Goal: Task Accomplishment & Management: Manage account settings

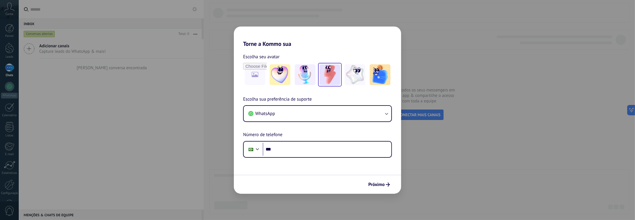
click at [324, 77] on img at bounding box center [329, 74] width 21 height 21
click at [463, 106] on div "Torne a Kommo sua Escolha seu avatar Redefinir Escolha sua preferência de supor…" at bounding box center [317, 110] width 635 height 220
click at [403, 13] on div "Torne a Kommo sua Escolha seu avatar Redefinir Escolha sua preferência de supor…" at bounding box center [317, 110] width 635 height 220
click at [276, 9] on div "Torne a Kommo sua Escolha seu avatar Redefinir Escolha sua preferência de supor…" at bounding box center [317, 110] width 635 height 220
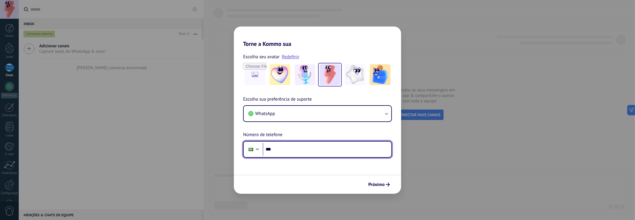
click at [295, 145] on input "***" at bounding box center [327, 149] width 129 height 13
type input "**********"
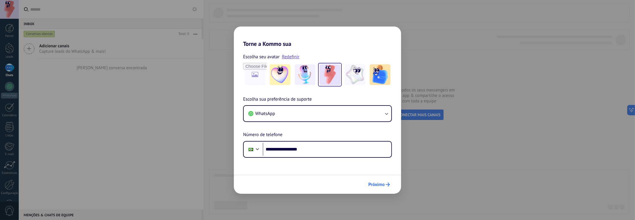
click at [382, 186] on span "Próximo" at bounding box center [376, 184] width 16 height 4
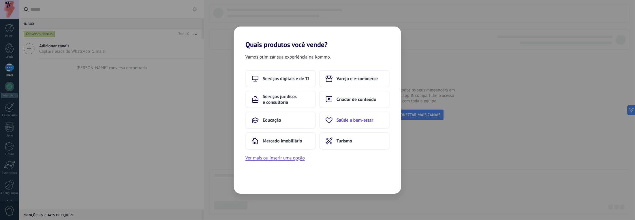
click at [335, 115] on button "Saúde e bem-estar" at bounding box center [354, 120] width 70 height 17
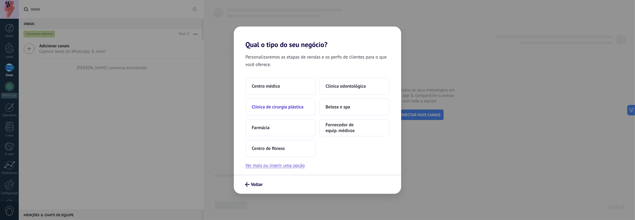
click at [279, 106] on span "Clínica de cirurgia plástica" at bounding box center [278, 107] width 52 height 6
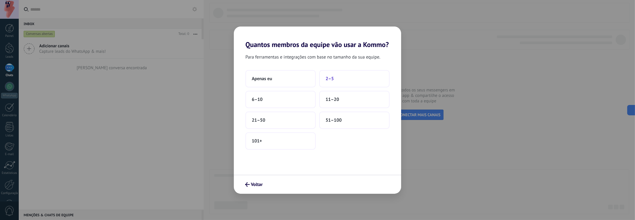
click at [342, 82] on button "2–5" at bounding box center [354, 78] width 70 height 17
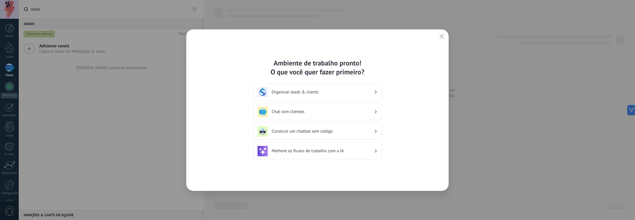
click at [444, 37] on button "button" at bounding box center [441, 37] width 7 height 8
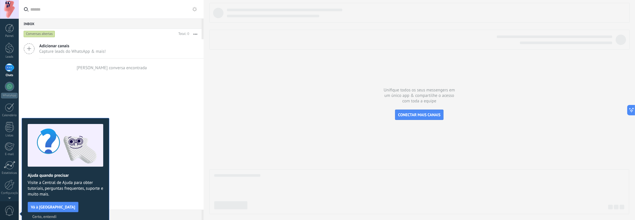
click at [56, 214] on span "Certo, entendi" at bounding box center [44, 216] width 24 height 4
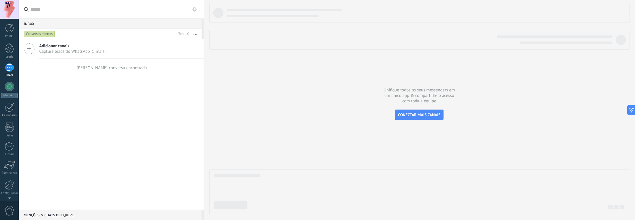
click at [7, 7] on div at bounding box center [9, 9] width 19 height 19
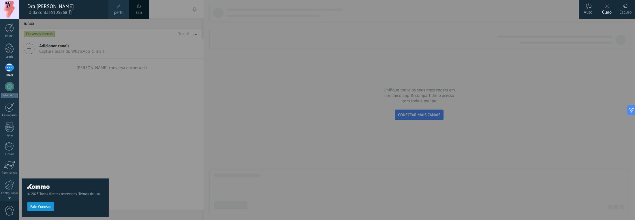
click at [117, 9] on span at bounding box center [119, 6] width 6 height 6
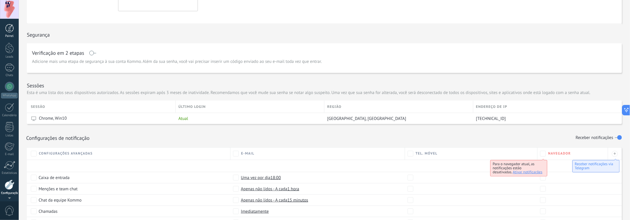
click at [6, 24] on div at bounding box center [9, 28] width 9 height 9
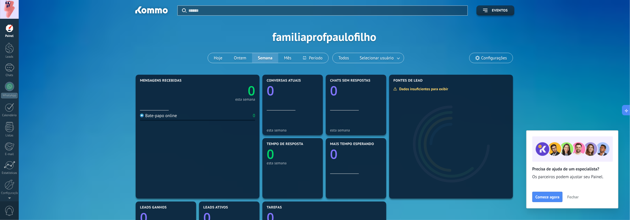
click at [483, 59] on span "Configurações" at bounding box center [495, 58] width 26 height 5
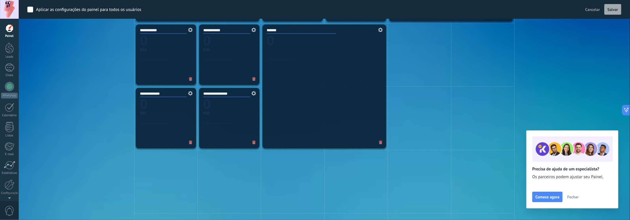
scroll to position [291, 0]
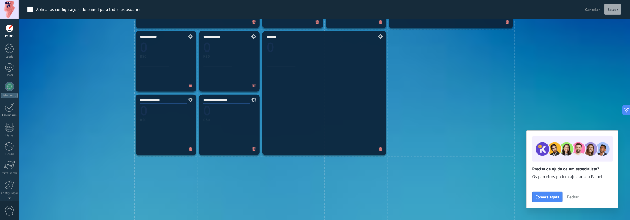
click at [598, 11] on span "Cancelar" at bounding box center [593, 9] width 15 height 5
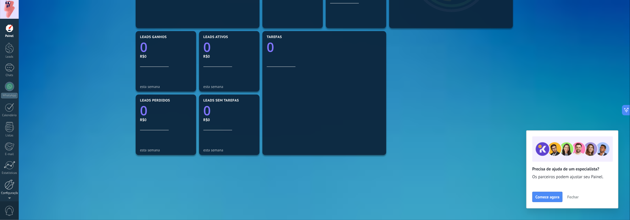
scroll to position [19, 0]
click at [11, 214] on span "0" at bounding box center [10, 211] width 10 height 10
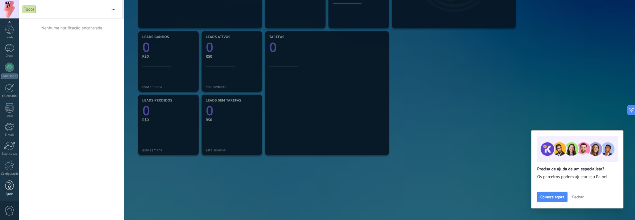
click at [6, 181] on div at bounding box center [9, 185] width 9 height 10
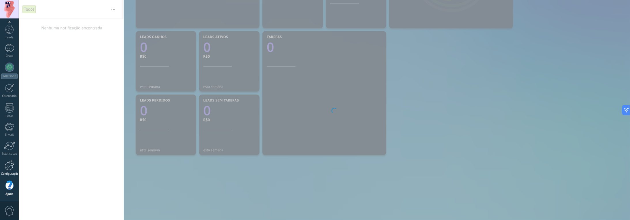
click at [10, 163] on div at bounding box center [10, 165] width 10 height 10
click at [9, 163] on div at bounding box center [10, 165] width 10 height 10
click at [10, 147] on div at bounding box center [10, 146] width 12 height 9
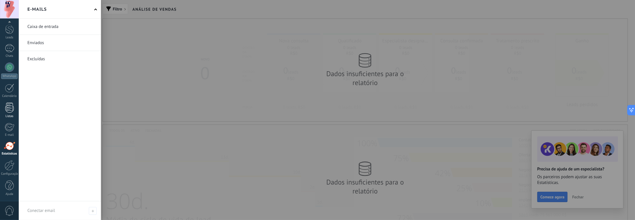
click at [9, 108] on div at bounding box center [9, 108] width 9 height 10
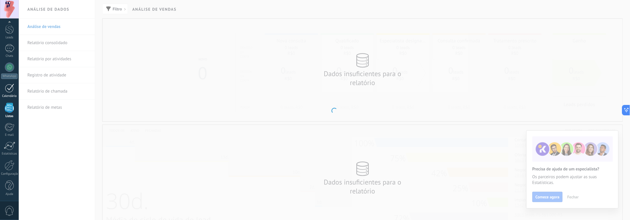
click at [11, 89] on div at bounding box center [9, 88] width 9 height 9
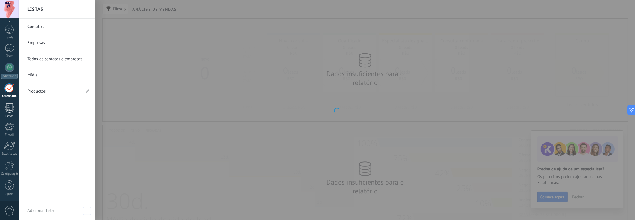
click at [9, 111] on div at bounding box center [9, 108] width 9 height 10
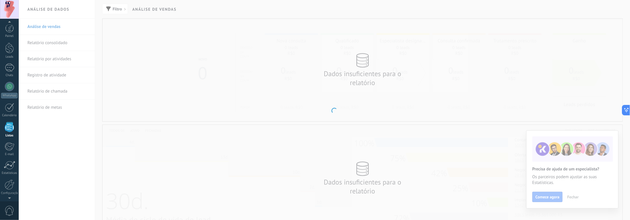
scroll to position [15, 0]
click at [10, 36] on div at bounding box center [9, 33] width 9 height 11
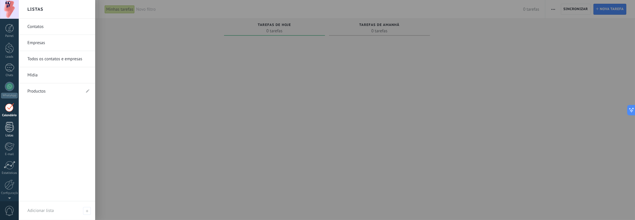
click at [9, 125] on div at bounding box center [9, 127] width 9 height 10
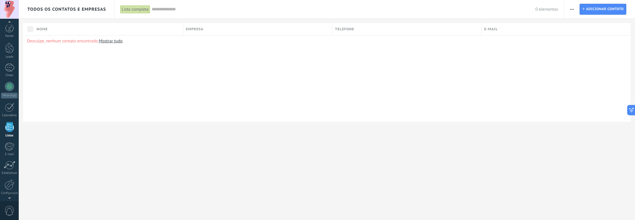
scroll to position [15, 0]
click at [14, 95] on div at bounding box center [9, 92] width 9 height 9
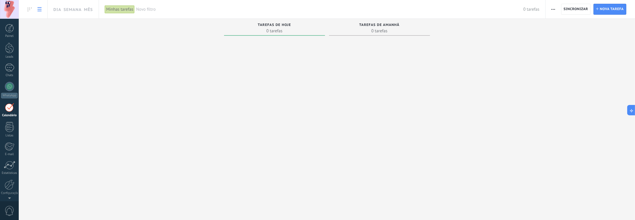
click at [36, 8] on link at bounding box center [40, 9] width 10 height 11
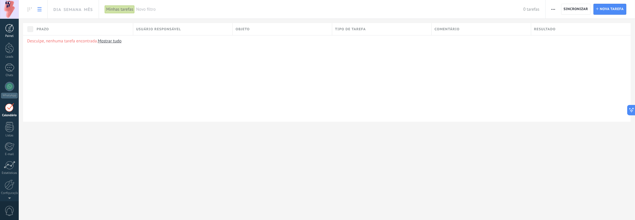
click at [11, 29] on div at bounding box center [9, 28] width 9 height 9
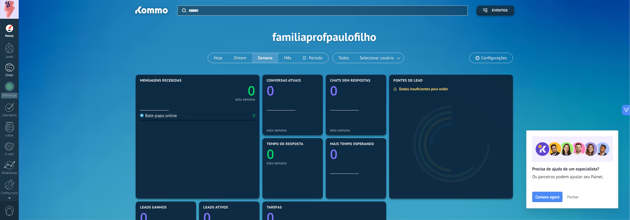
click at [10, 72] on link "Chats" at bounding box center [9, 70] width 19 height 14
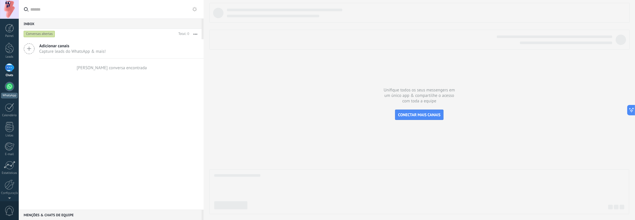
click at [10, 87] on div at bounding box center [9, 86] width 9 height 9
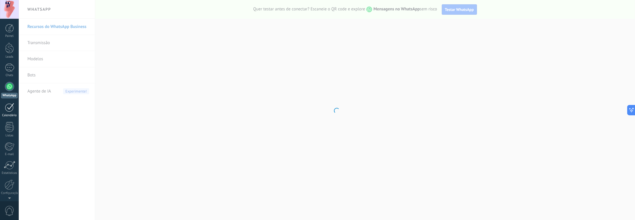
click at [9, 105] on div at bounding box center [9, 107] width 9 height 9
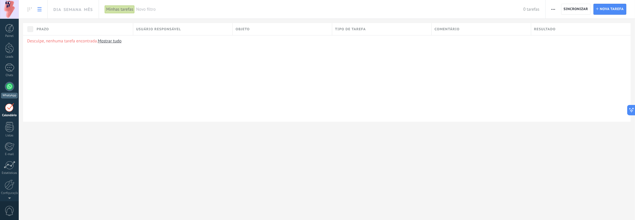
click at [9, 82] on div at bounding box center [9, 86] width 9 height 9
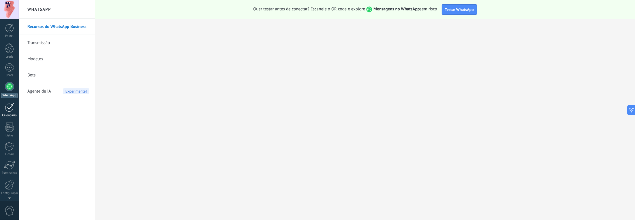
click at [11, 107] on div at bounding box center [9, 107] width 9 height 9
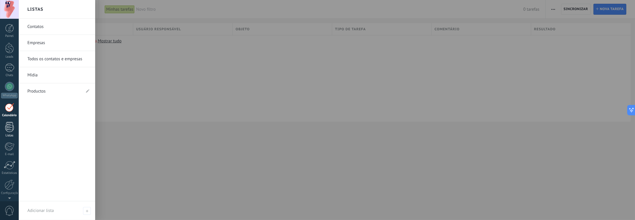
click at [11, 125] on div at bounding box center [9, 127] width 9 height 10
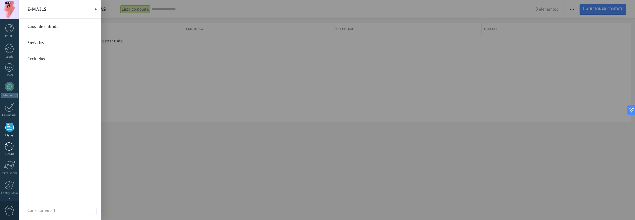
click at [9, 144] on div at bounding box center [10, 146] width 10 height 9
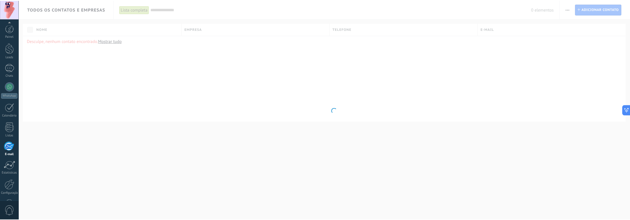
scroll to position [19, 0]
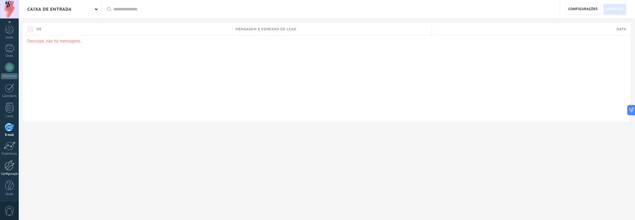
click at [9, 161] on div at bounding box center [10, 165] width 10 height 10
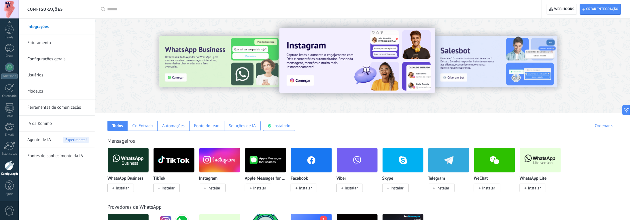
click at [48, 43] on link "Faturamento" at bounding box center [58, 43] width 62 height 16
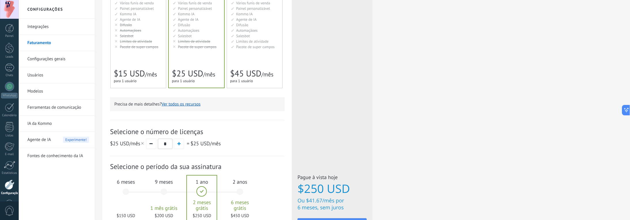
scroll to position [144, 0]
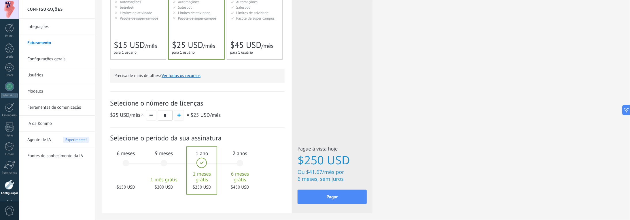
click at [178, 114] on button "button" at bounding box center [179, 115] width 10 height 10
click at [153, 116] on button "button" at bounding box center [151, 115] width 10 height 10
type input "*"
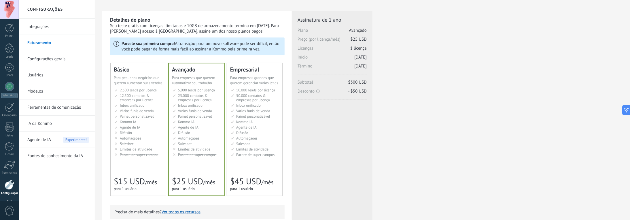
scroll to position [0, 0]
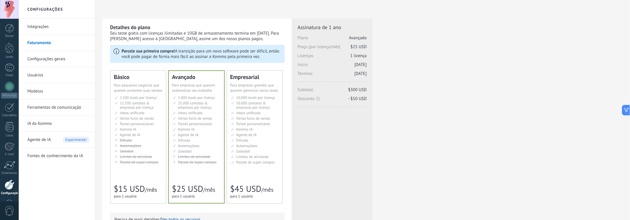
click at [43, 24] on link "Integrações" at bounding box center [58, 27] width 62 height 16
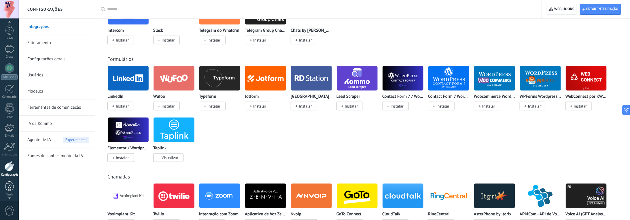
scroll to position [19, 0]
click at [8, 165] on div at bounding box center [10, 165] width 10 height 10
click at [50, 139] on span "Agente de IA" at bounding box center [39, 140] width 24 height 16
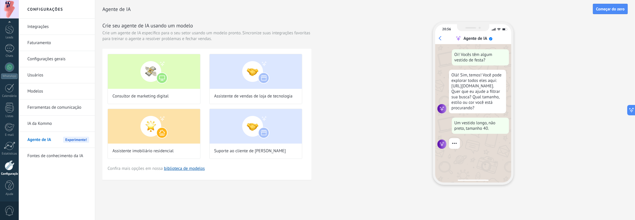
click at [35, 56] on link "Configurações gerais" at bounding box center [58, 59] width 62 height 16
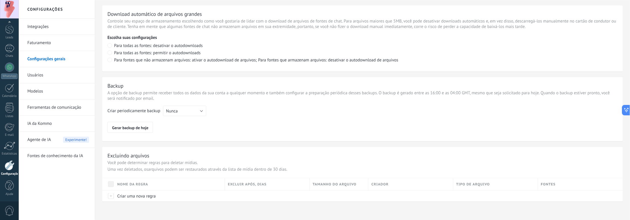
scroll to position [405, 0]
click at [33, 71] on link "Usuários" at bounding box center [58, 75] width 62 height 16
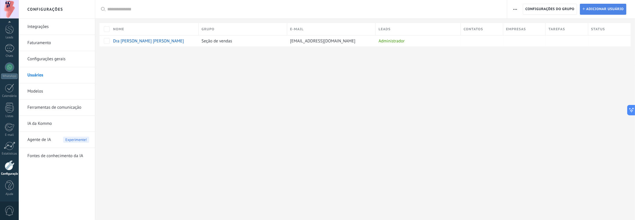
click at [589, 10] on span "Adicionar usuário" at bounding box center [604, 9] width 37 height 10
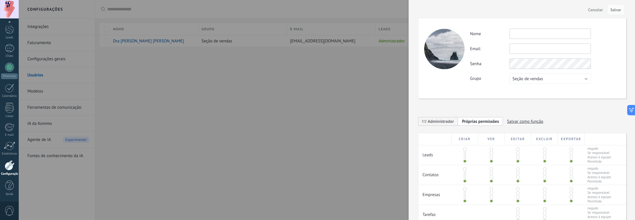
click at [593, 9] on span "Cancelar" at bounding box center [595, 10] width 15 height 4
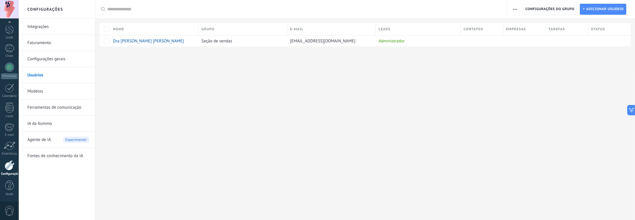
click at [37, 90] on link "Modelos" at bounding box center [58, 91] width 62 height 16
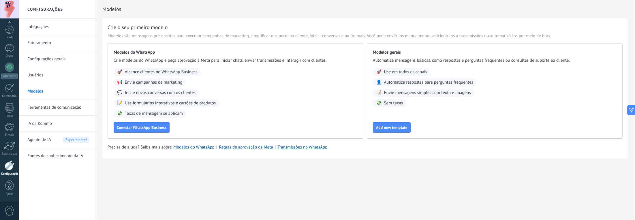
click at [36, 108] on link "Ferramentas de comunicação" at bounding box center [58, 107] width 62 height 16
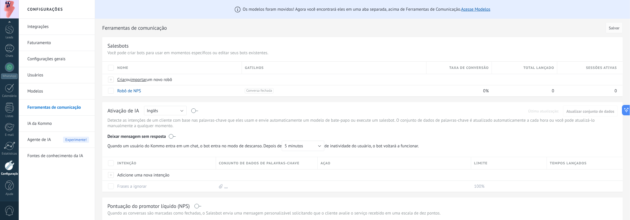
click at [42, 123] on link "IA da Kommo" at bounding box center [58, 124] width 62 height 16
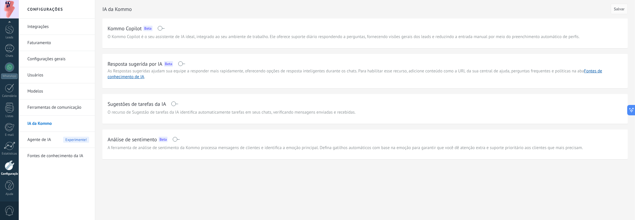
click at [37, 44] on link "Faturamento" at bounding box center [58, 43] width 62 height 16
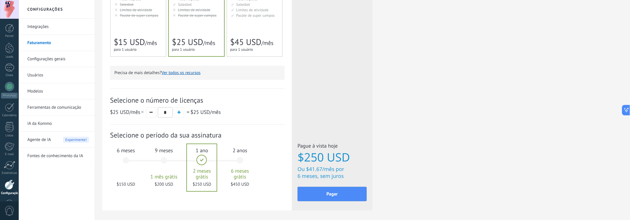
scroll to position [171, 0]
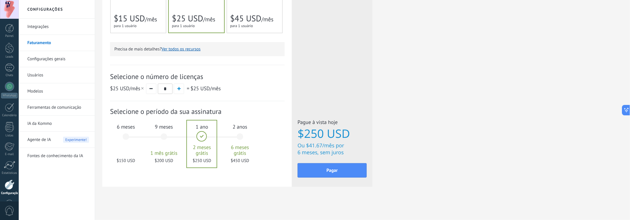
click at [156, 137] on div "9 meses 1 mês grátis $200 USD" at bounding box center [163, 139] width 31 height 41
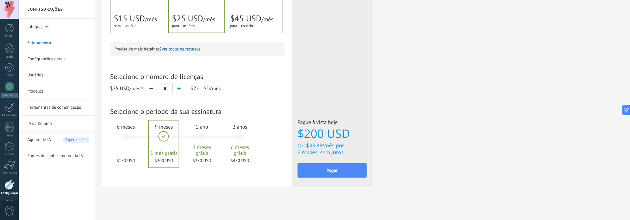
click at [140, 138] on div "6 meses $150 USD" at bounding box center [125, 139] width 31 height 41
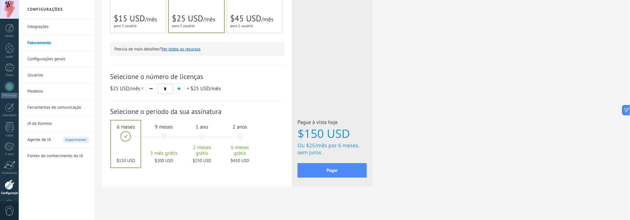
click at [163, 132] on div "9 meses 1 mês grátis $200 USD" at bounding box center [163, 139] width 31 height 41
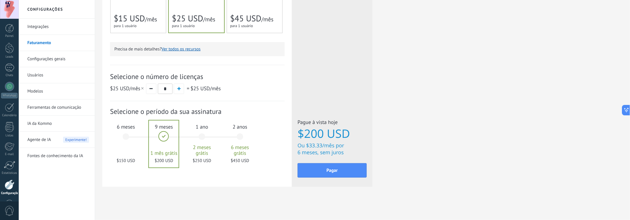
click at [202, 135] on div "1 ano 2 meses grátis $250 USD" at bounding box center [201, 139] width 31 height 41
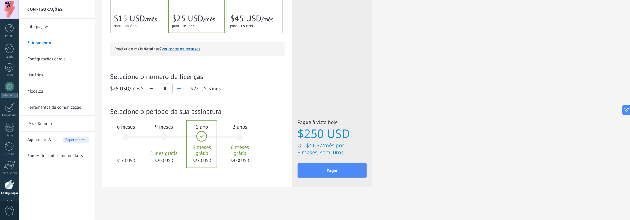
click at [182, 134] on div "1 mês 25 $ USD 2 meses 50 $ USD 3 meses 6 meses" at bounding box center [186, 140] width 114 height 46
click at [170, 134] on div "9 meses 1 mês grátis $200 USD" at bounding box center [163, 139] width 31 height 41
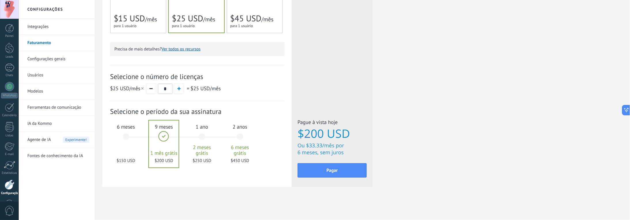
click at [170, 135] on div at bounding box center [164, 143] width 30 height 47
click at [206, 133] on div "1 ano 2 meses grátis $250 USD" at bounding box center [201, 139] width 31 height 41
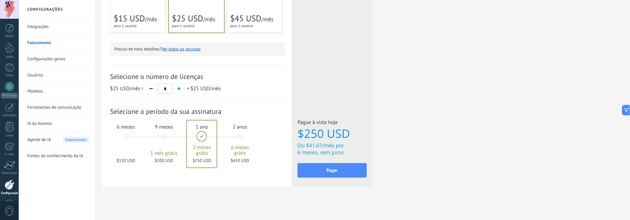
click at [238, 136] on div "2 anos 6 meses grátis $450 USD" at bounding box center [239, 139] width 31 height 41
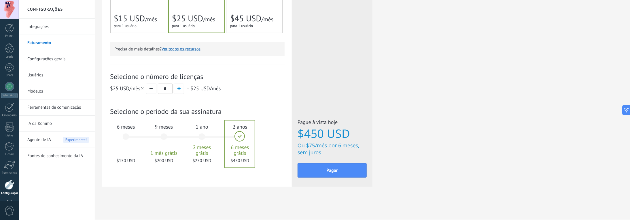
click at [198, 137] on div "1 ano 2 meses grátis $250 USD" at bounding box center [201, 139] width 31 height 41
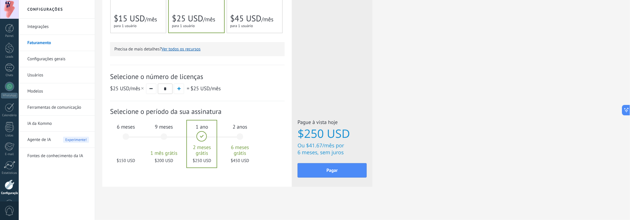
click at [165, 136] on div "9 meses 1 mês grátis $200 USD" at bounding box center [163, 139] width 31 height 41
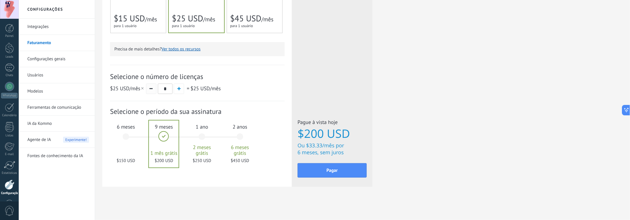
click at [154, 89] on button "button" at bounding box center [151, 89] width 10 height 10
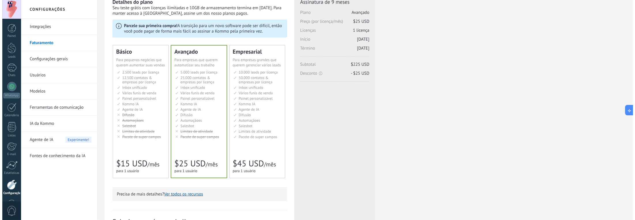
scroll to position [0, 0]
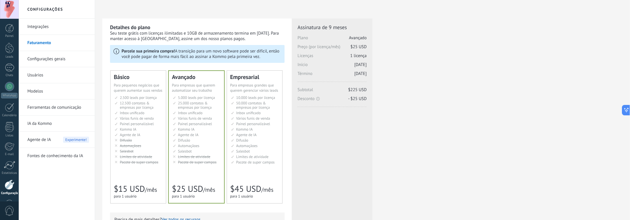
click at [54, 76] on link "Usuários" at bounding box center [58, 75] width 62 height 16
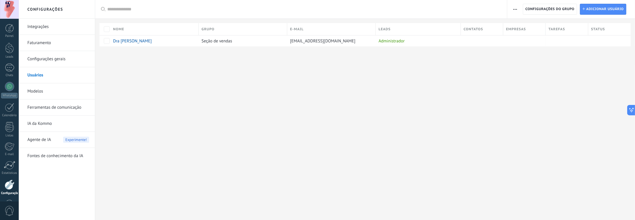
click at [518, 7] on button "button" at bounding box center [515, 9] width 8 height 11
click at [549, 11] on span "Configurações do grupo" at bounding box center [549, 9] width 49 height 10
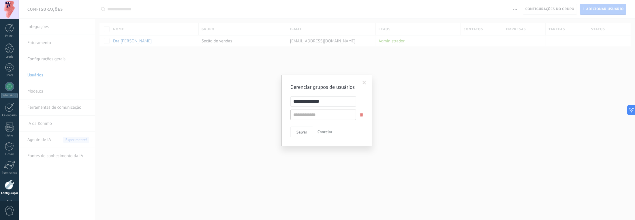
click at [364, 82] on span at bounding box center [364, 83] width 4 height 4
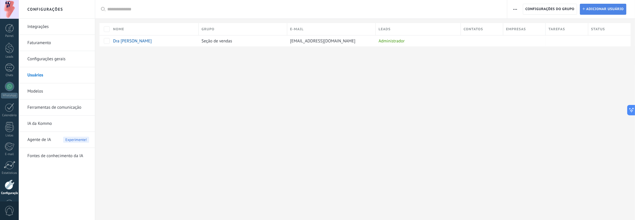
click at [605, 11] on span "Adicionar usuário" at bounding box center [604, 9] width 37 height 10
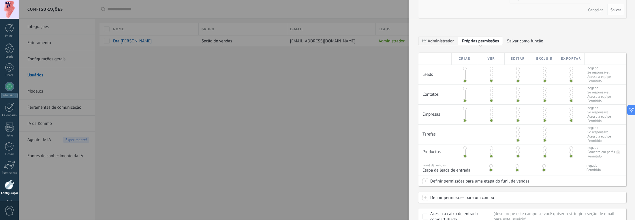
scroll to position [86, 0]
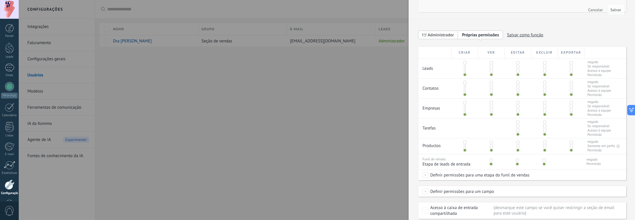
click at [447, 37] on span "Administrador" at bounding box center [440, 34] width 26 height 5
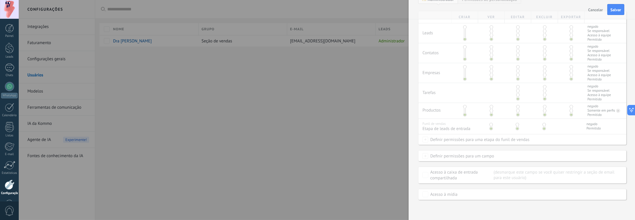
scroll to position [0, 0]
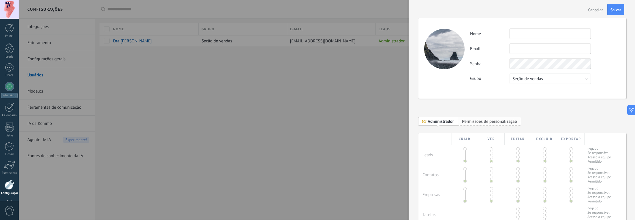
click at [477, 125] on span "Permissões de personalização Próprias permissões" at bounding box center [489, 121] width 63 height 9
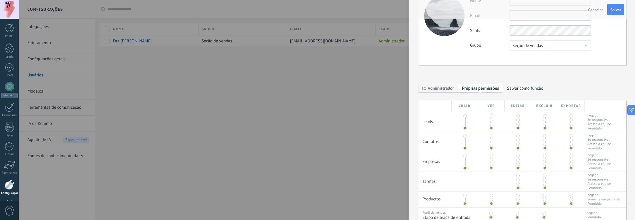
scroll to position [58, 0]
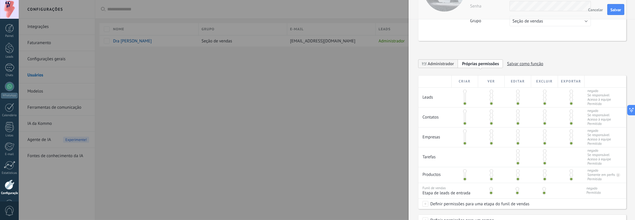
click at [492, 96] on div at bounding box center [491, 98] width 27 height 20
click at [491, 98] on span at bounding box center [490, 99] width 3 height 3
click at [490, 98] on span at bounding box center [490, 99] width 3 height 3
click at [490, 95] on span at bounding box center [490, 95] width 3 height 3
click at [491, 90] on span at bounding box center [490, 91] width 3 height 3
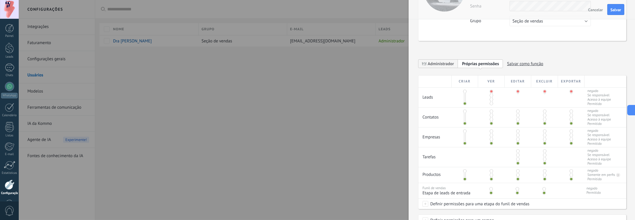
click at [490, 103] on span at bounding box center [490, 103] width 3 height 3
click at [517, 103] on span at bounding box center [517, 103] width 3 height 3
click at [543, 102] on span at bounding box center [544, 103] width 3 height 3
click at [570, 102] on span at bounding box center [570, 103] width 3 height 3
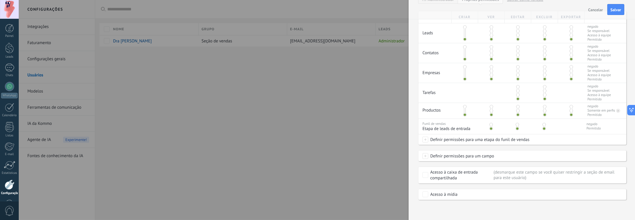
scroll to position [0, 0]
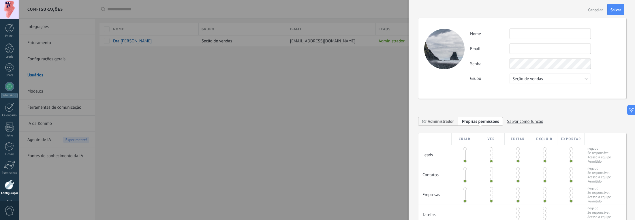
click at [592, 12] on span "Cancelar" at bounding box center [595, 10] width 15 height 4
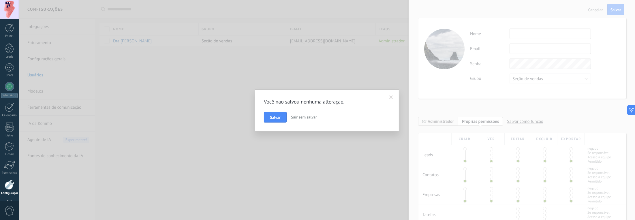
click at [299, 118] on span "Sair sem salvar" at bounding box center [304, 116] width 26 height 5
